Goal: Information Seeking & Learning: Learn about a topic

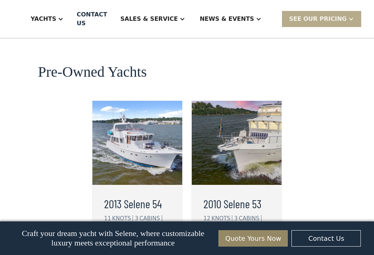
scroll to position [1999, 0]
click at [240, 251] on div "view details" at bounding box center [230, 260] width 36 height 18
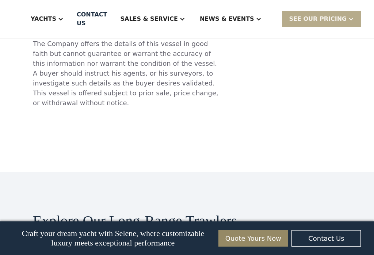
scroll to position [3827, 0]
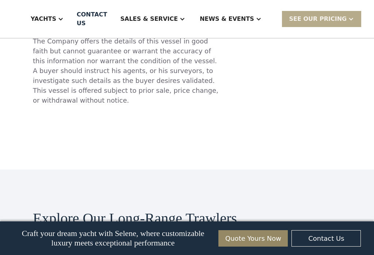
click at [329, 210] on h2 "Explore Our Long-Range Trawlers" at bounding box center [187, 218] width 308 height 16
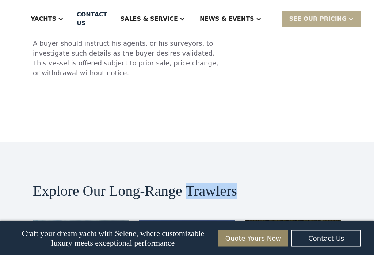
scroll to position [3858, 0]
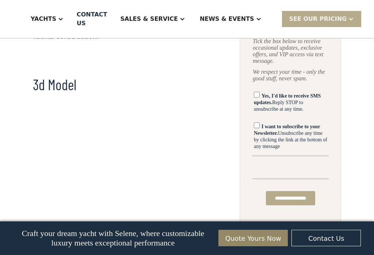
scroll to position [526, 0]
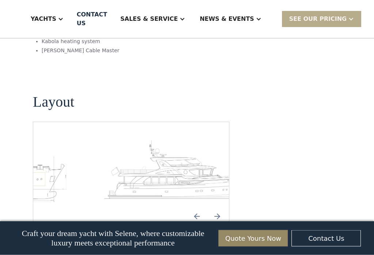
scroll to position [1055, 0]
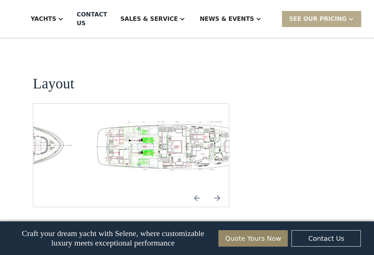
click at [200, 123] on img "open lightbox" at bounding box center [178, 146] width 184 height 51
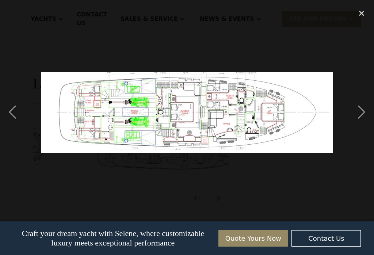
click at [193, 128] on img at bounding box center [187, 112] width 292 height 81
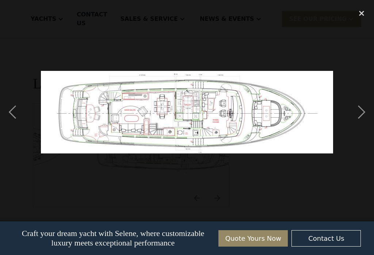
scroll to position [1055, 0]
click at [371, 65] on div "next image" at bounding box center [361, 112] width 25 height 214
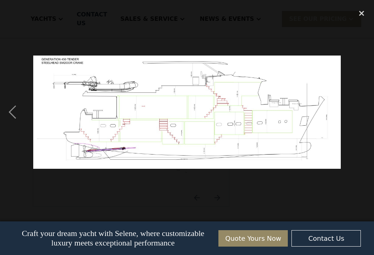
click at [305, 108] on img at bounding box center [186, 111] width 307 height 113
click at [17, 115] on div "previous image" at bounding box center [12, 112] width 25 height 214
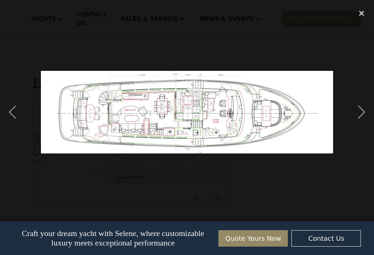
click at [16, 115] on div "previous image" at bounding box center [12, 112] width 25 height 214
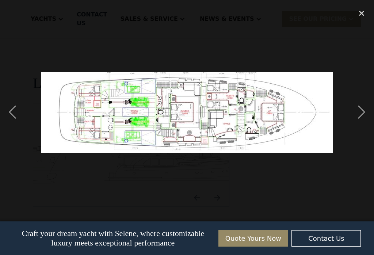
click at [226, 115] on img at bounding box center [187, 112] width 292 height 81
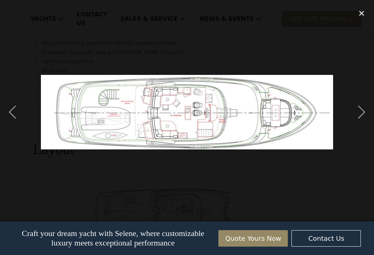
scroll to position [987, 0]
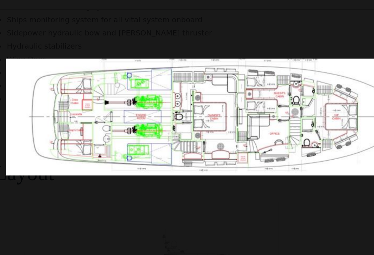
click at [349, 85] on div "next image" at bounding box center [361, 112] width 25 height 214
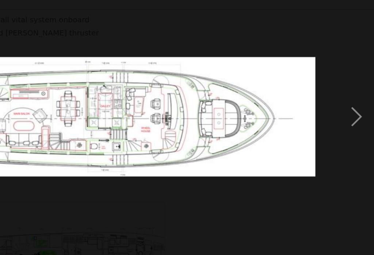
click at [41, 76] on img at bounding box center [187, 112] width 292 height 82
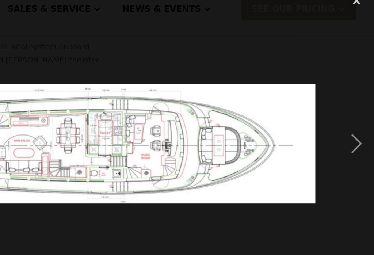
click at [349, 104] on div "next image" at bounding box center [361, 112] width 25 height 214
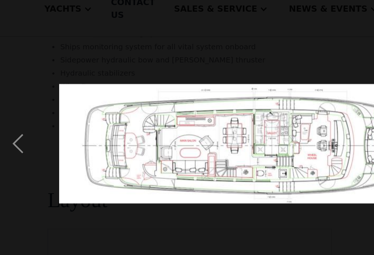
click at [13, 107] on div "previous image" at bounding box center [12, 112] width 25 height 214
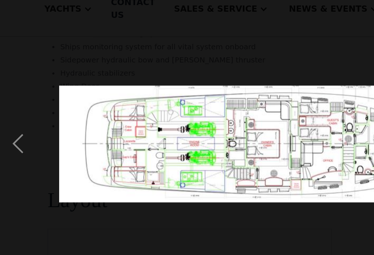
click at [193, 108] on img at bounding box center [187, 112] width 292 height 81
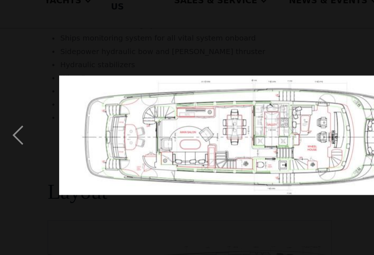
click at [13, 97] on div "previous image" at bounding box center [12, 112] width 25 height 214
